Goal: Check status: Check status

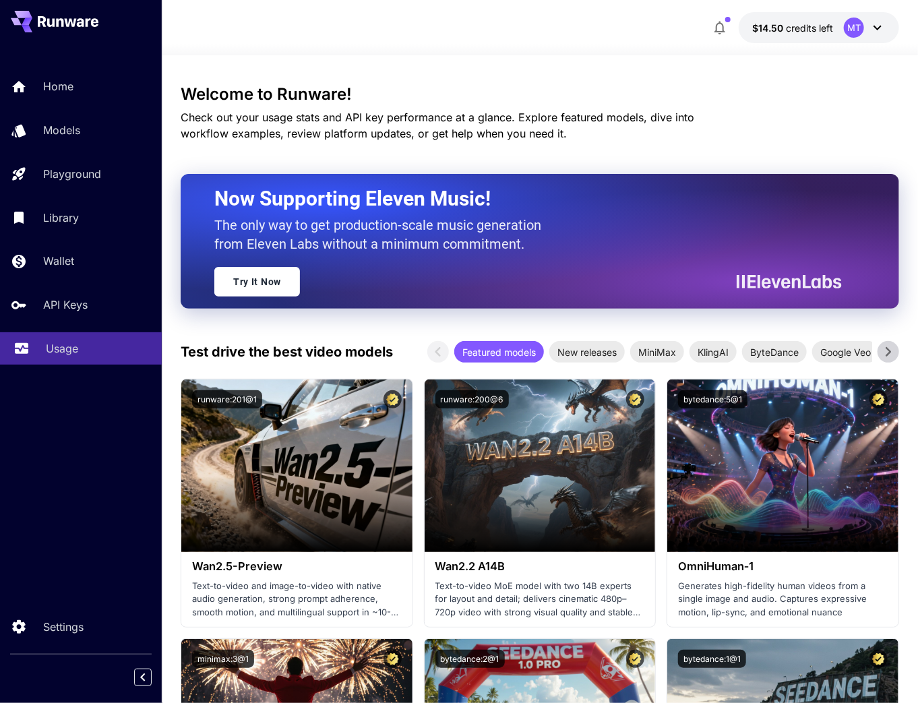
click at [104, 357] on div "Usage" at bounding box center [98, 348] width 105 height 16
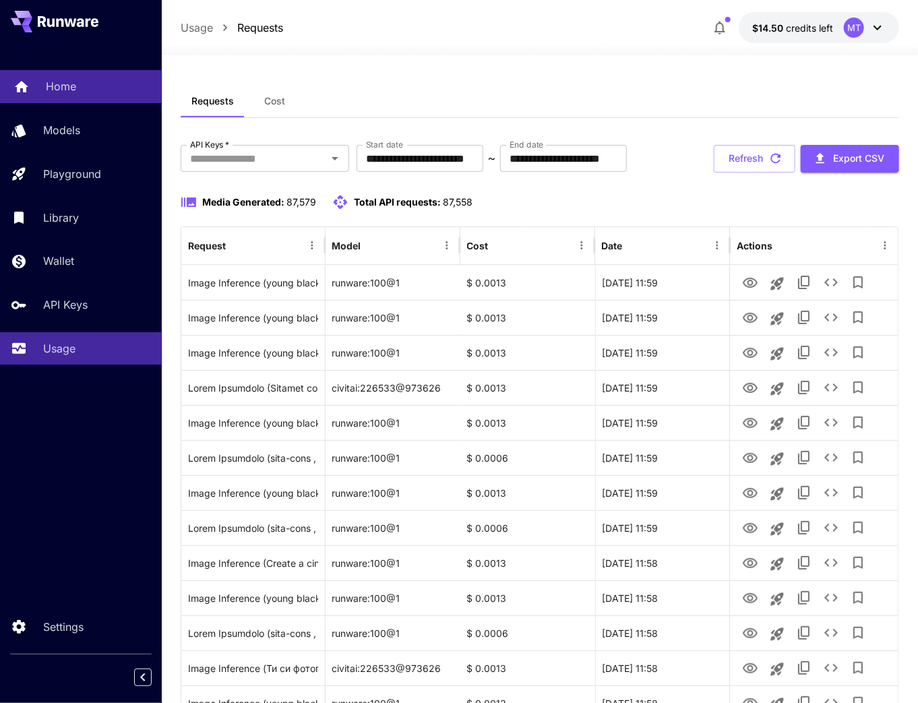
click at [92, 85] on div "Home" at bounding box center [98, 86] width 105 height 16
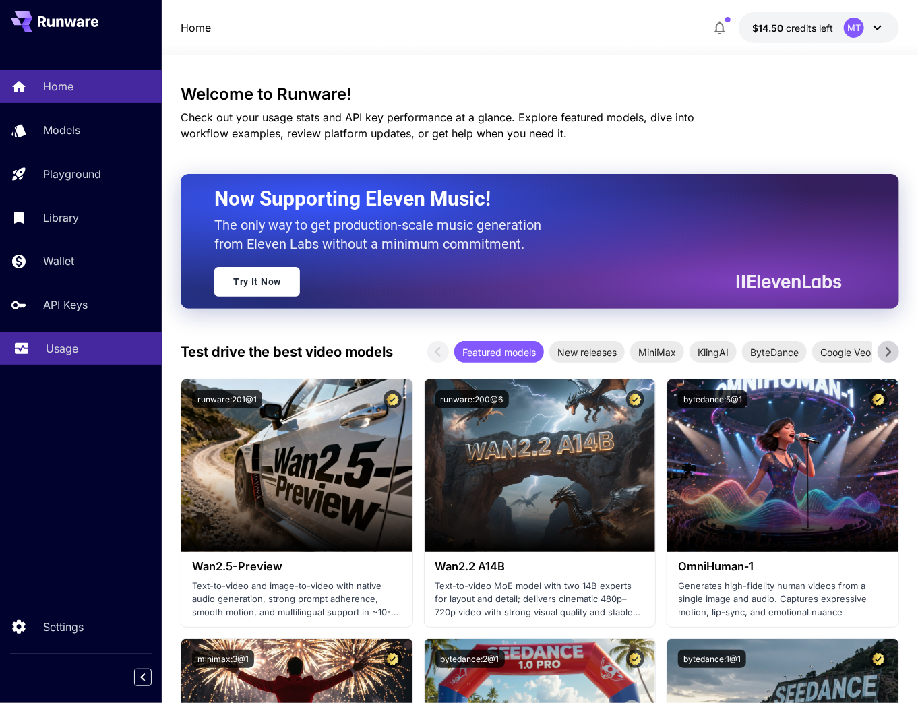
click at [109, 356] on div "Usage" at bounding box center [98, 348] width 105 height 16
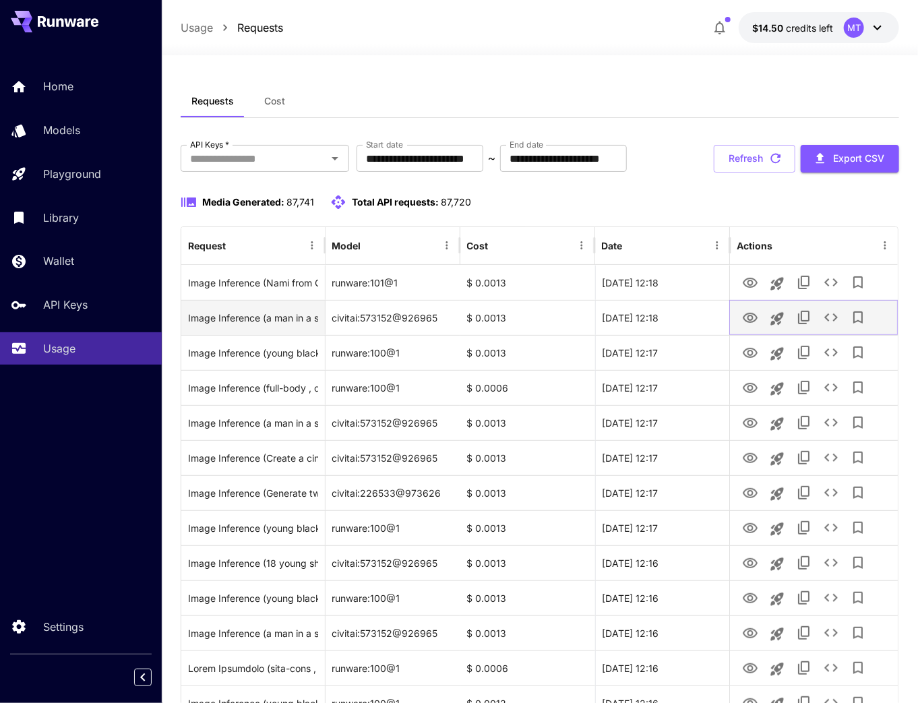
click at [758, 318] on icon "View" at bounding box center [750, 318] width 16 height 16
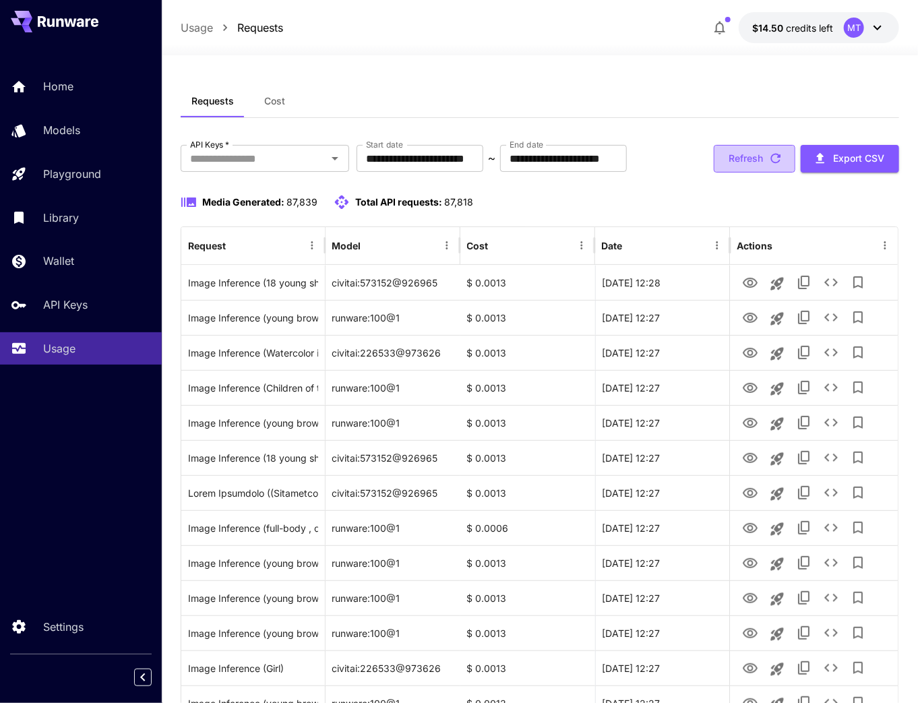
click at [778, 166] on button "Refresh" at bounding box center [755, 159] width 82 height 28
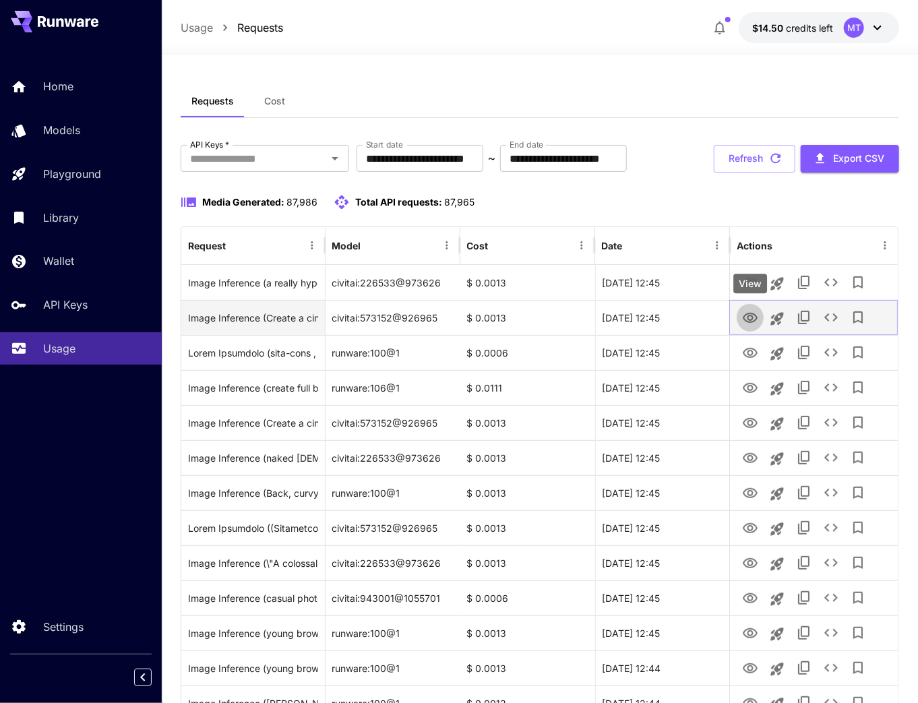
click at [752, 315] on icon "View" at bounding box center [750, 318] width 15 height 10
